Goal: Task Accomplishment & Management: Use online tool/utility

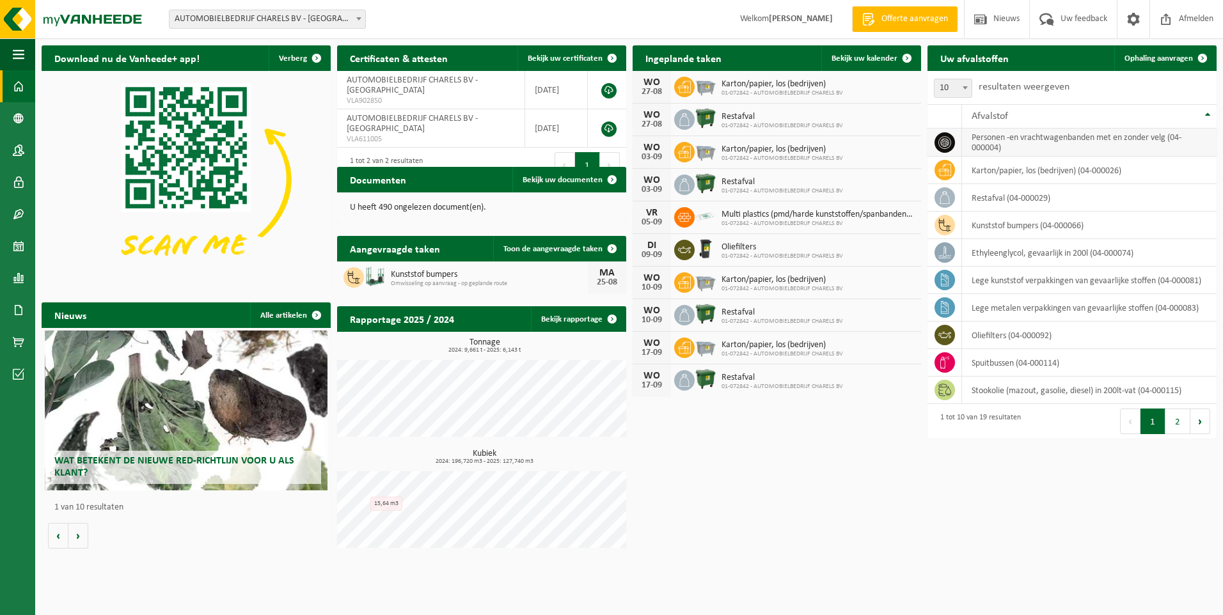
drag, startPoint x: 1144, startPoint y: 57, endPoint x: 1017, endPoint y: 139, distance: 150.8
click at [1144, 57] on span "Ophaling aanvragen" at bounding box center [1158, 58] width 68 height 8
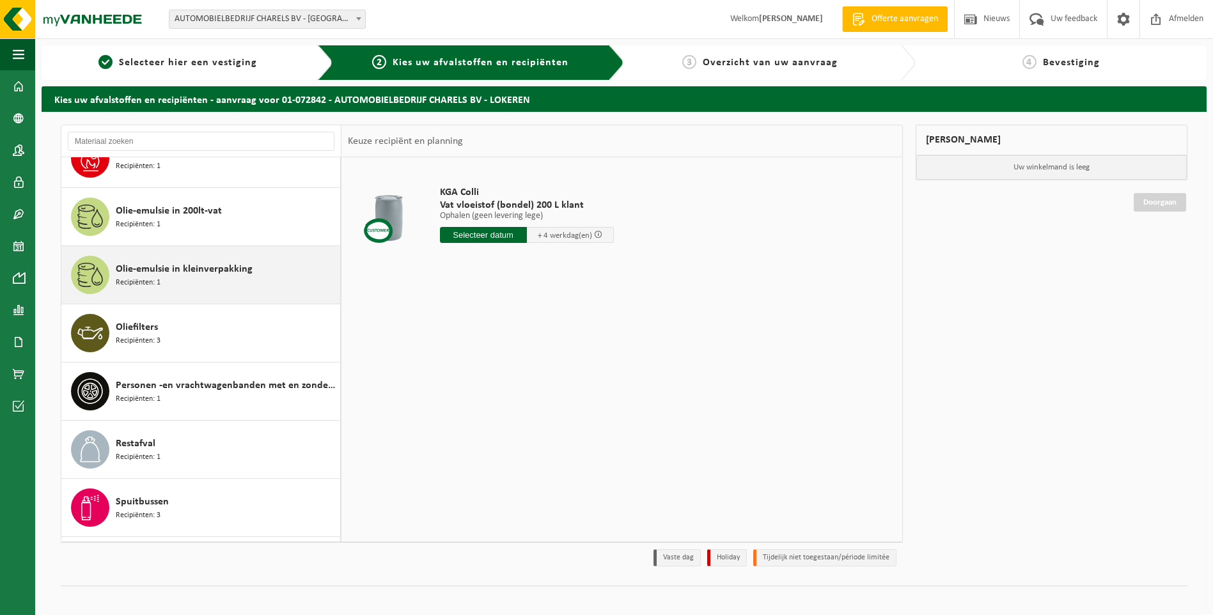
scroll to position [576, 0]
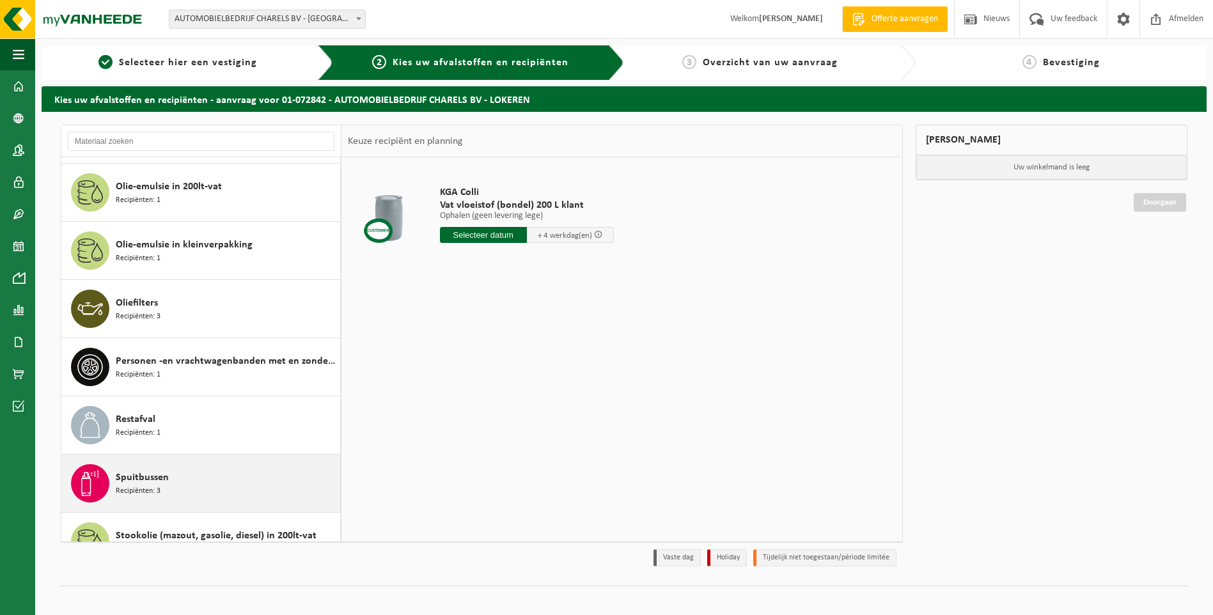
click at [169, 484] on div "Spuitbussen Recipiënten: 3" at bounding box center [226, 483] width 221 height 38
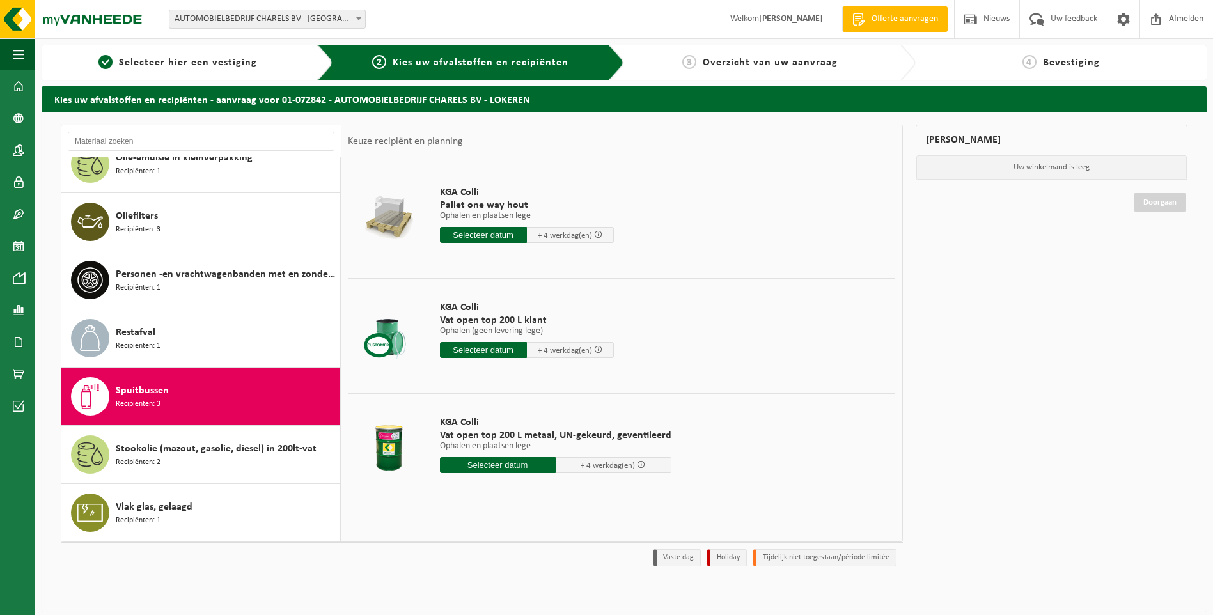
click at [480, 234] on input "text" at bounding box center [483, 235] width 87 height 16
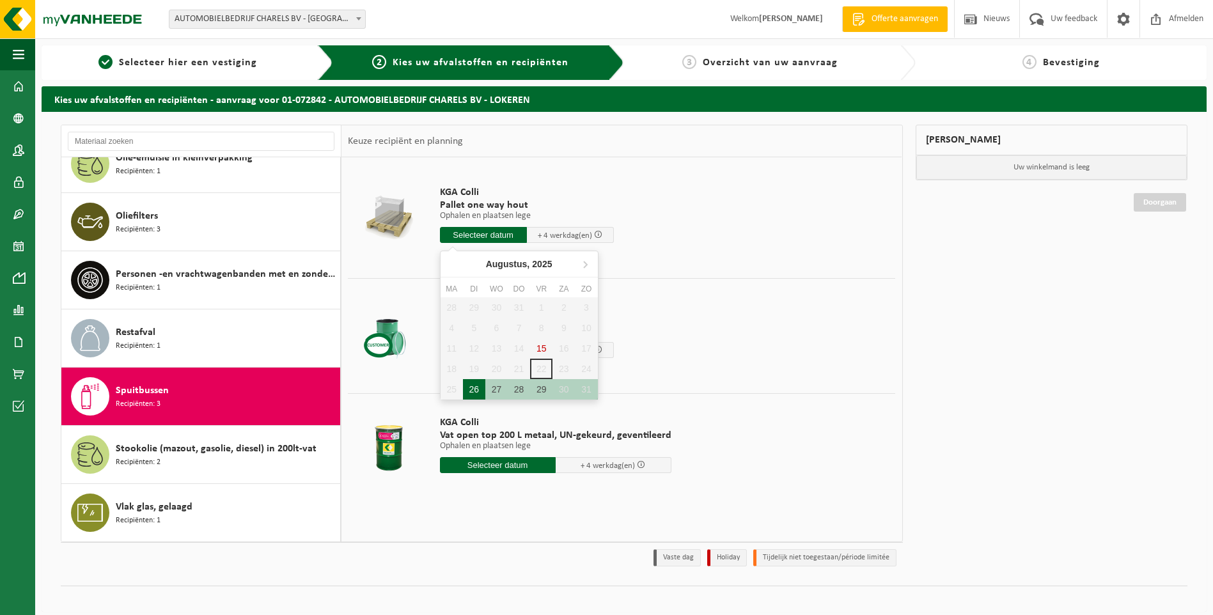
click at [477, 390] on div "26" at bounding box center [474, 389] width 22 height 20
type input "Van 2025-08-26"
type input "2025-08-26"
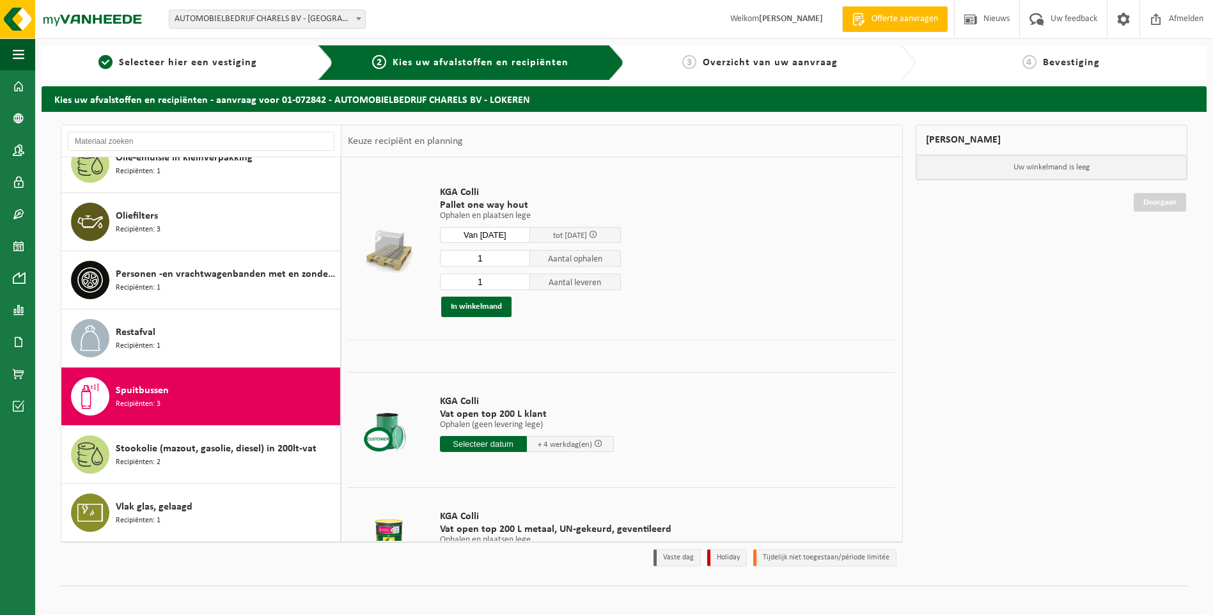
click at [483, 284] on input "1" at bounding box center [485, 282] width 91 height 17
type input "0"
click at [519, 286] on input "0" at bounding box center [485, 282] width 91 height 17
click at [475, 308] on button "In winkelmand" at bounding box center [476, 307] width 70 height 20
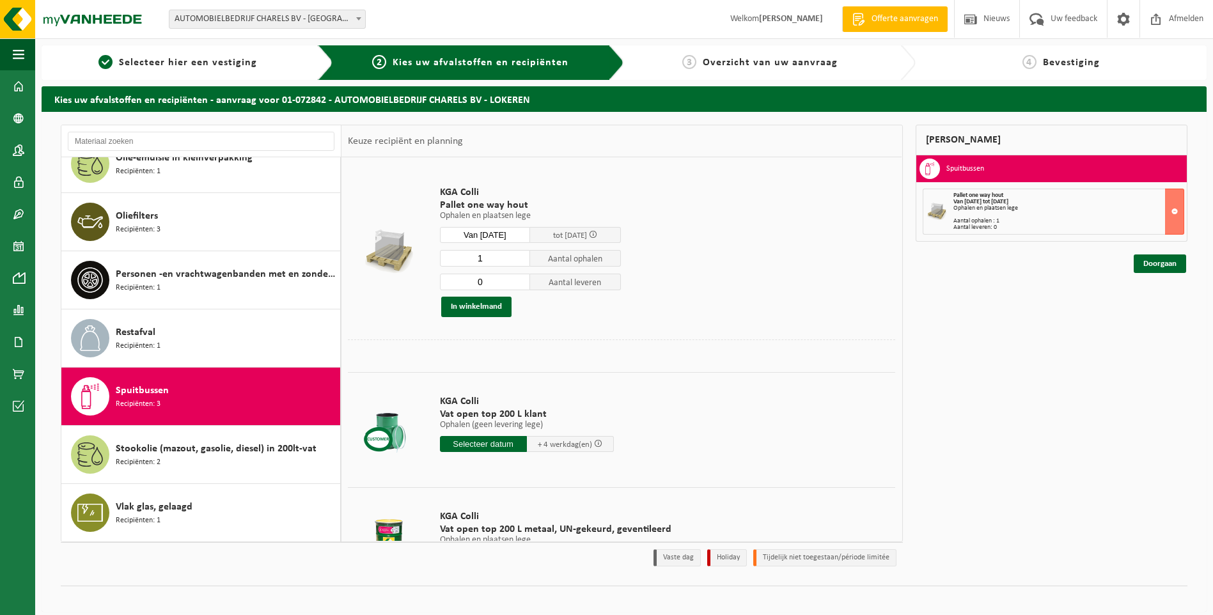
drag, startPoint x: 1158, startPoint y: 264, endPoint x: 1126, endPoint y: 283, distance: 38.2
click at [1158, 264] on link "Doorgaan" at bounding box center [1160, 264] width 52 height 19
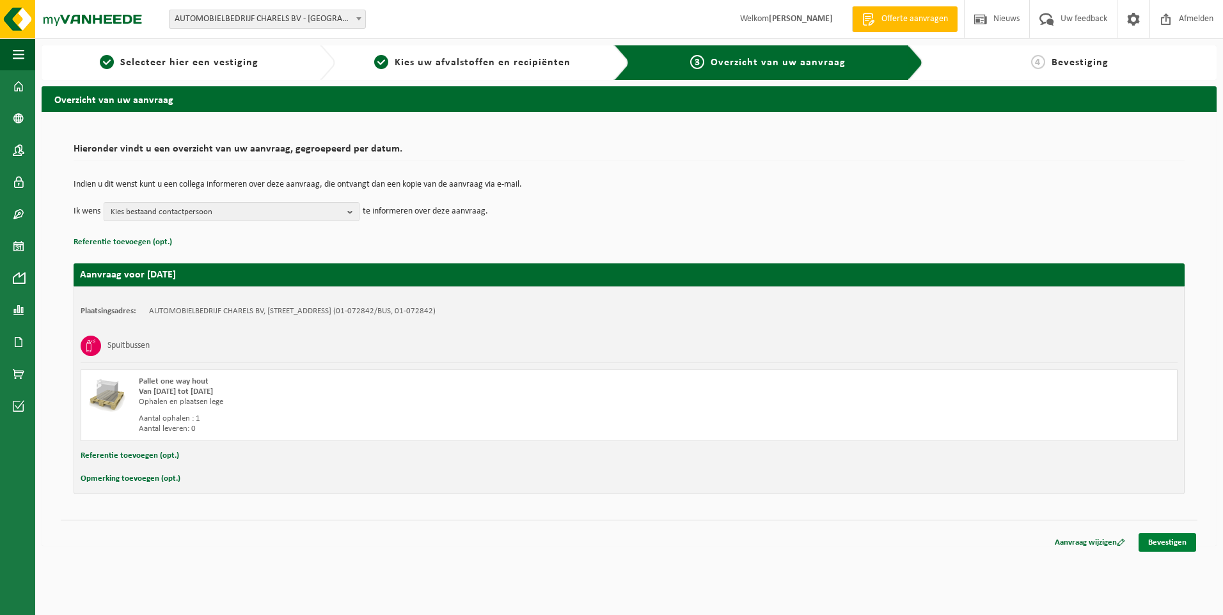
click at [1172, 546] on link "Bevestigen" at bounding box center [1168, 542] width 58 height 19
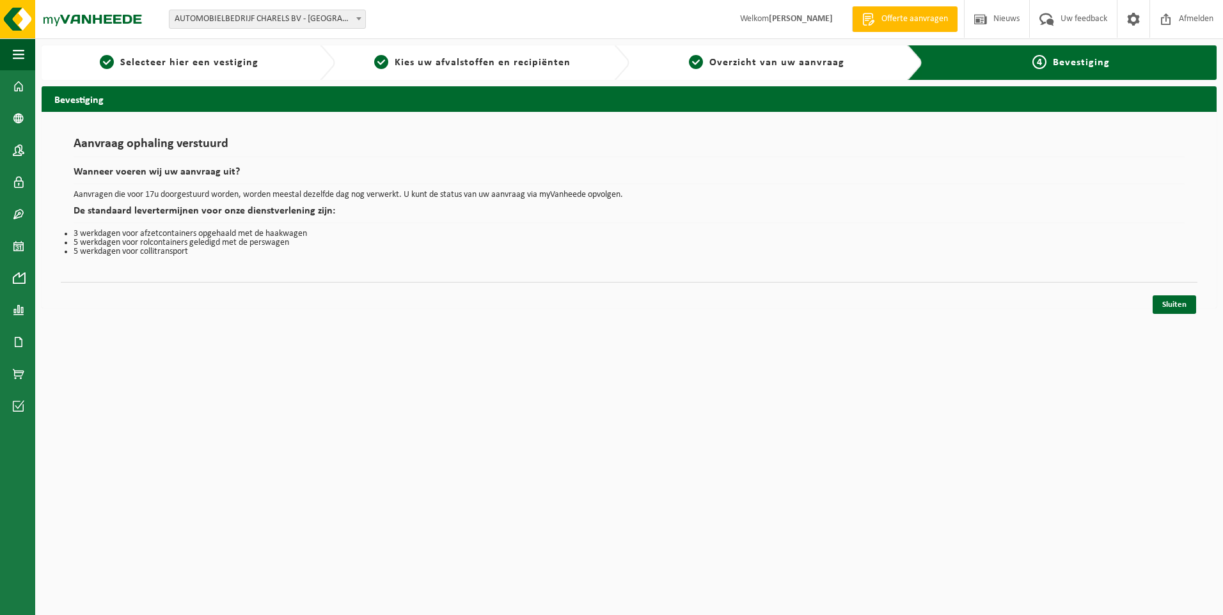
drag, startPoint x: 1184, startPoint y: 304, endPoint x: 1076, endPoint y: 360, distance: 121.0
click at [1183, 304] on link "Sluiten" at bounding box center [1174, 305] width 43 height 19
